Goal: Transaction & Acquisition: Purchase product/service

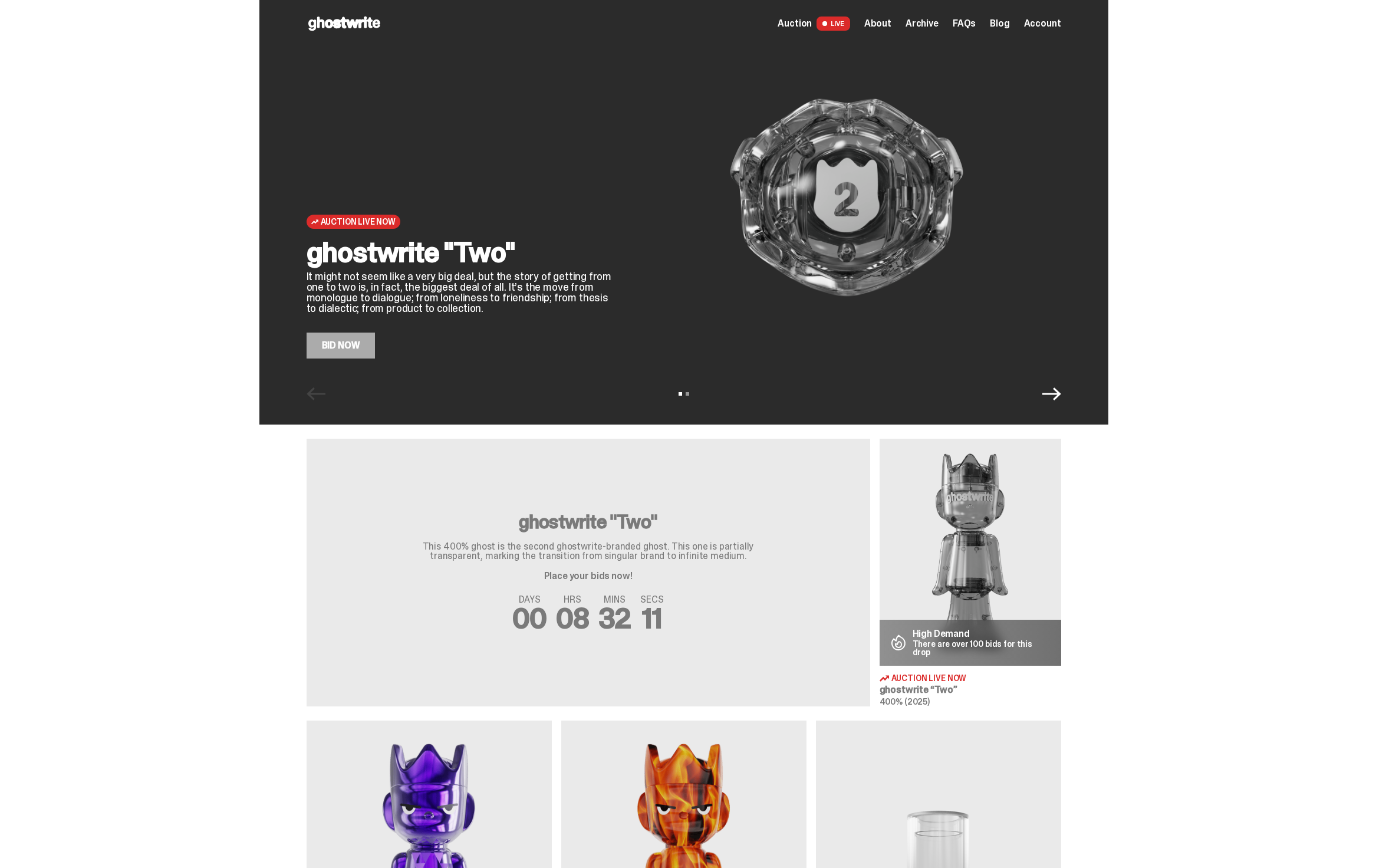
click at [382, 347] on div "ghostwrite "Two" It might not seem like a very big deal, but the story of getti…" at bounding box center [459, 298] width 306 height 120
click at [361, 347] on link "Bid Now" at bounding box center [341, 345] width 69 height 26
